Goal: Task Accomplishment & Management: Manage account settings

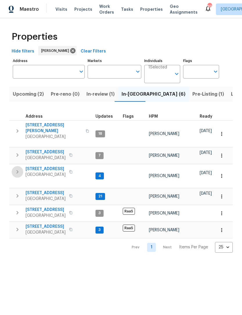
click at [17, 170] on icon "button" at bounding box center [18, 171] width 2 height 3
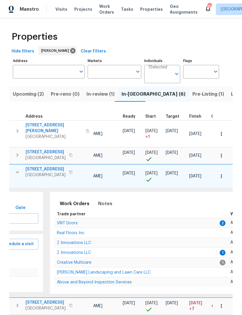
scroll to position [0, 78]
click at [73, 241] on span "Z Innovations LLC" at bounding box center [74, 243] width 34 height 4
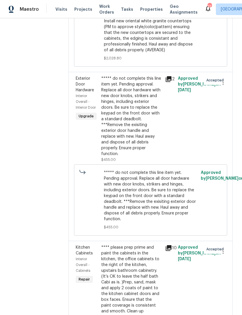
scroll to position [224, 0]
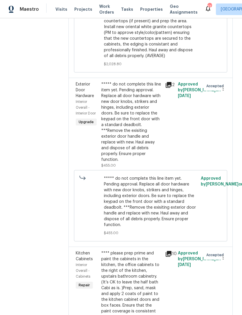
click at [148, 107] on div "***** do not complete this line item yet. Pending approval. Replace all door ha…" at bounding box center [131, 121] width 60 height 81
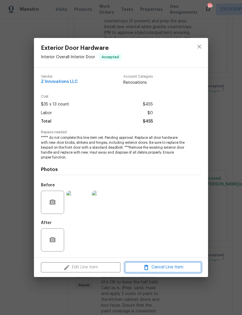
click at [159, 269] on span "Cancel Line Item" at bounding box center [163, 267] width 72 height 7
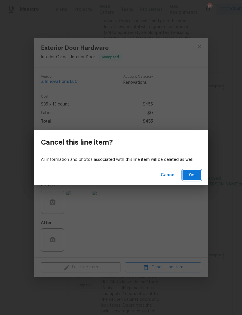
click at [189, 174] on span "Yes" at bounding box center [191, 175] width 9 height 7
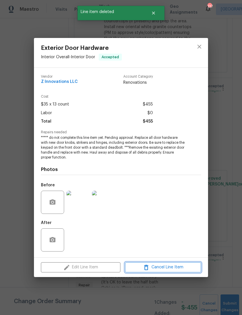
scroll to position [0, 0]
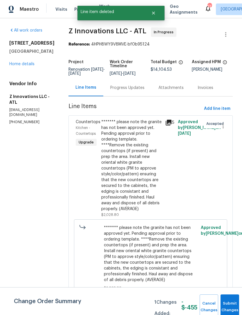
click at [228, 306] on button "Submit Changes" at bounding box center [229, 306] width 19 height 25
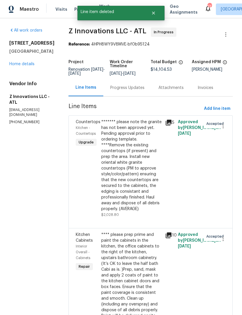
click at [133, 88] on div "Progress Updates" at bounding box center [127, 88] width 34 height 6
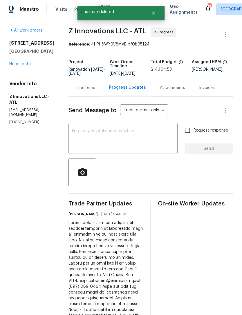
click at [147, 136] on textarea at bounding box center [123, 139] width 102 height 20
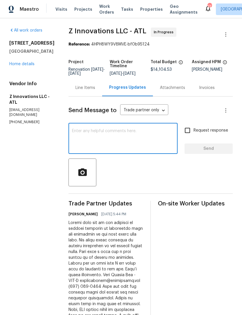
click at [27, 67] on div "6590 Manor Creek Dr Douglasville, GA 30135 Home details" at bounding box center [31, 53] width 45 height 27
click at [27, 66] on link "Home details" at bounding box center [21, 64] width 25 height 4
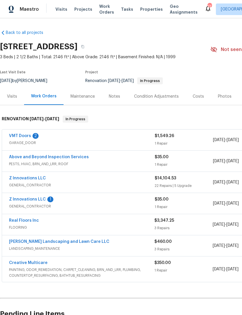
click at [30, 180] on link "Z Innovations LLC" at bounding box center [27, 178] width 37 height 4
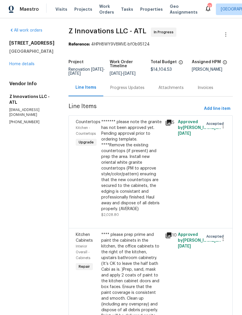
click at [139, 88] on div "Progress Updates" at bounding box center [127, 88] width 34 height 6
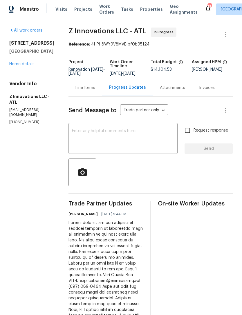
click at [147, 142] on textarea at bounding box center [123, 139] width 102 height 20
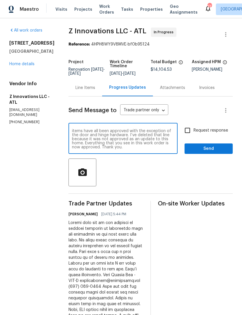
scroll to position [3, 0]
click at [147, 146] on textarea "I just wanted you to know that the upgrade line items have all been approved wi…" at bounding box center [123, 139] width 102 height 20
click at [127, 149] on textarea "I just wanted you to know that the upgrade line items have all been approved wi…" at bounding box center [123, 139] width 102 height 20
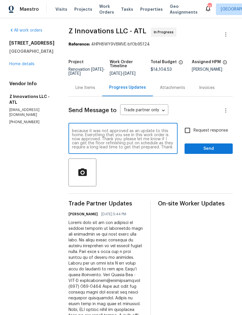
type textarea "I just wanted you to know that the upgrade line items have all been approved wi…"
click at [188, 128] on input "Request response" at bounding box center [187, 130] width 12 height 12
checkbox input "true"
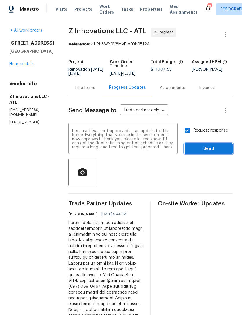
click at [199, 148] on span "Send" at bounding box center [208, 148] width 39 height 7
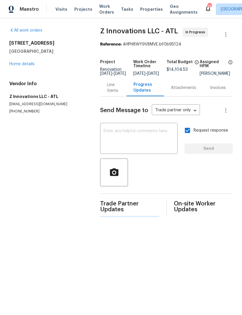
scroll to position [0, 0]
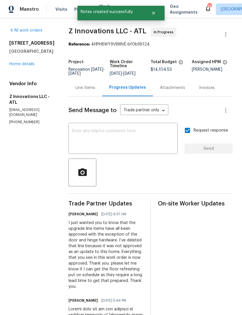
click at [27, 66] on link "Home details" at bounding box center [21, 64] width 25 height 4
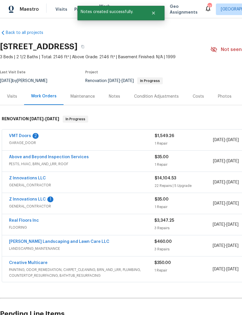
click at [30, 201] on link "Z Innovations LLC" at bounding box center [27, 199] width 37 height 4
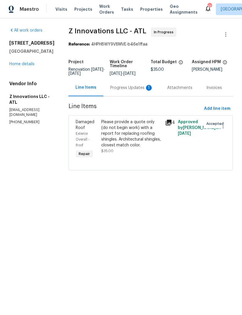
click at [128, 92] on div "Progress Updates 1" at bounding box center [131, 87] width 57 height 17
